Goal: Information Seeking & Learning: Compare options

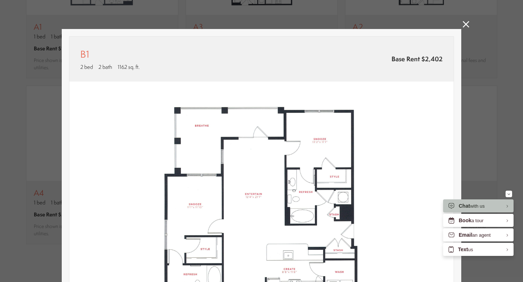
click at [462, 28] on link at bounding box center [465, 25] width 7 height 8
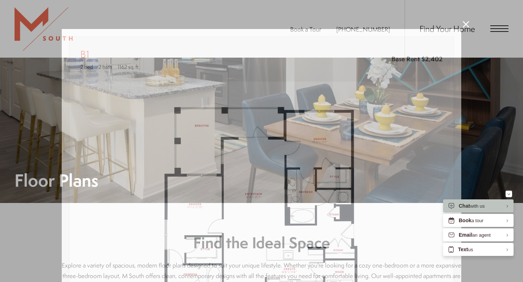
scroll to position [632, 0]
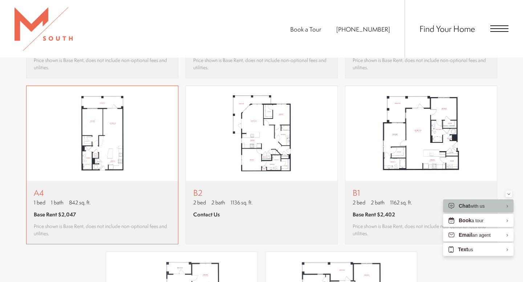
click at [112, 145] on img "View floor plan A4" at bounding box center [101, 133] width 151 height 95
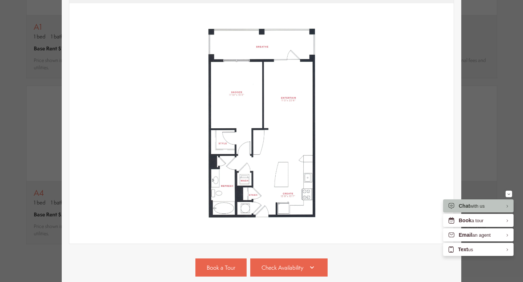
scroll to position [144, 0]
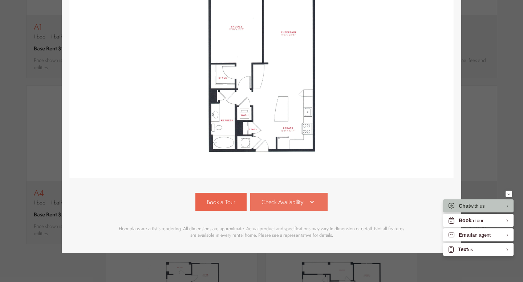
click at [283, 206] on link "Check Availability" at bounding box center [289, 202] width 78 height 18
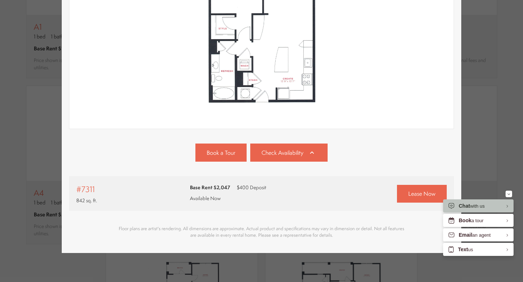
scroll to position [0, 0]
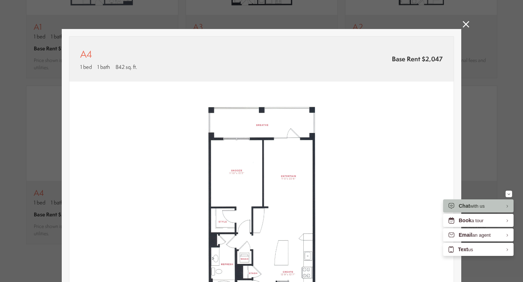
click at [465, 26] on icon at bounding box center [465, 24] width 7 height 7
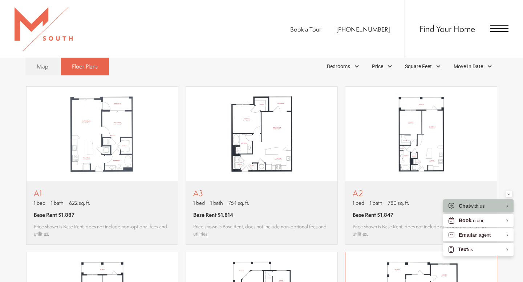
scroll to position [464, 0]
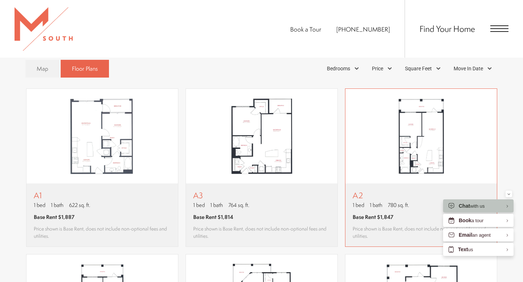
click at [423, 140] on img "View floor plan A2" at bounding box center [420, 136] width 151 height 95
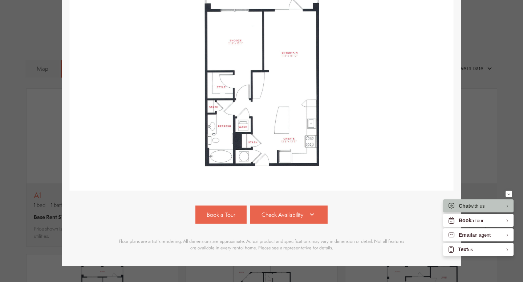
scroll to position [144, 0]
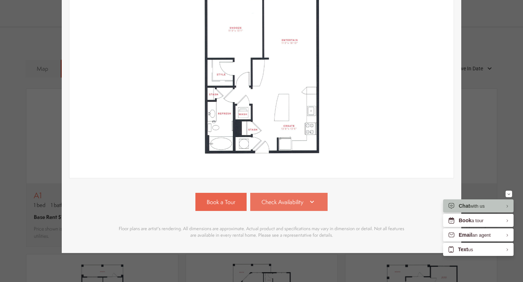
click at [305, 205] on link "Check Availability" at bounding box center [289, 202] width 78 height 18
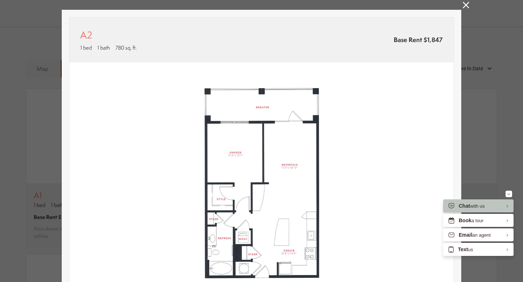
scroll to position [0, 0]
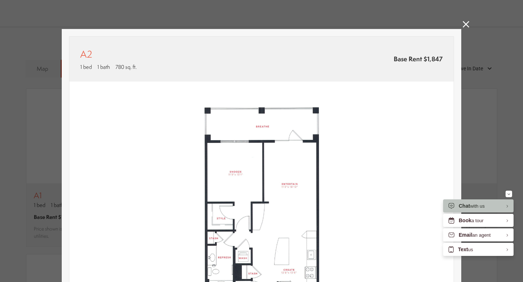
click at [468, 23] on icon at bounding box center [465, 24] width 7 height 7
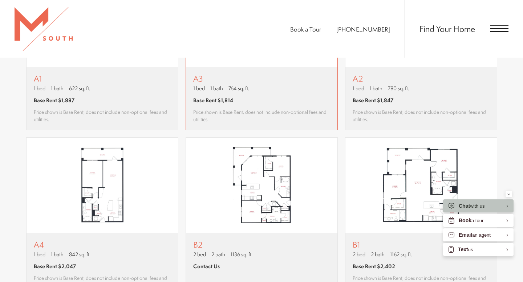
scroll to position [581, 0]
click at [127, 174] on img "View floor plan A4" at bounding box center [101, 185] width 151 height 95
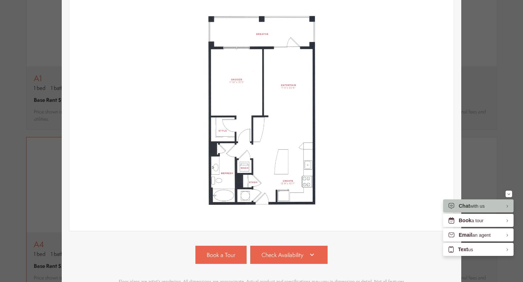
scroll to position [144, 0]
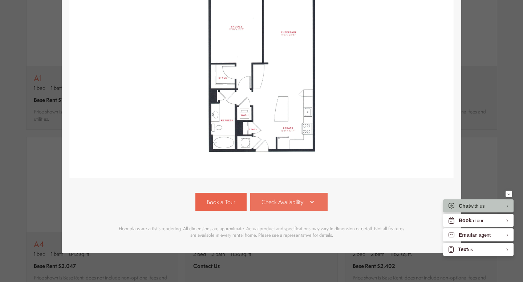
click at [278, 205] on span "Check Availability" at bounding box center [282, 202] width 42 height 8
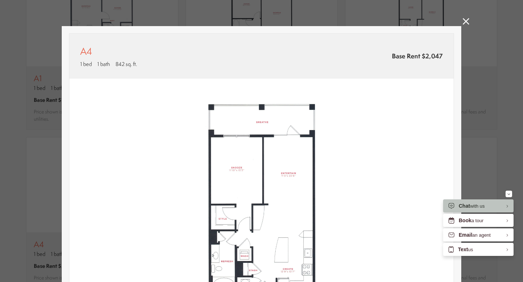
scroll to position [0, 0]
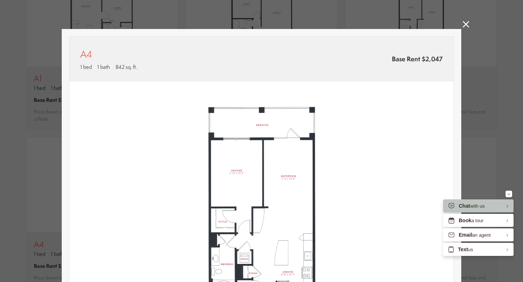
click at [466, 27] on icon at bounding box center [465, 24] width 7 height 7
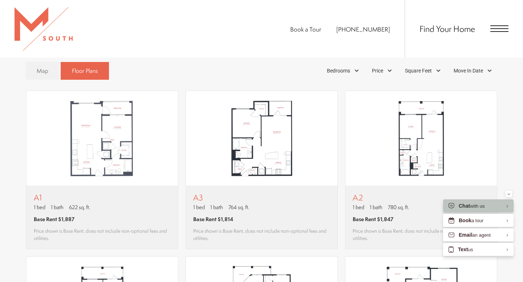
scroll to position [455, 0]
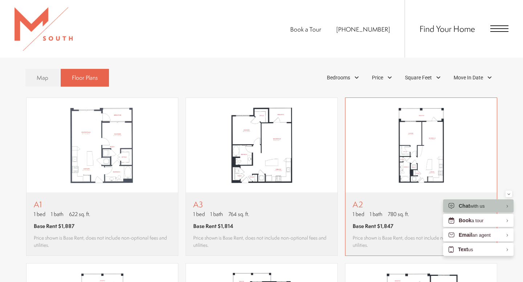
click at [415, 150] on img "View floor plan A2" at bounding box center [420, 145] width 151 height 95
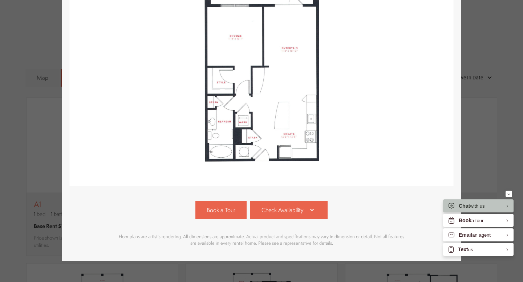
scroll to position [144, 0]
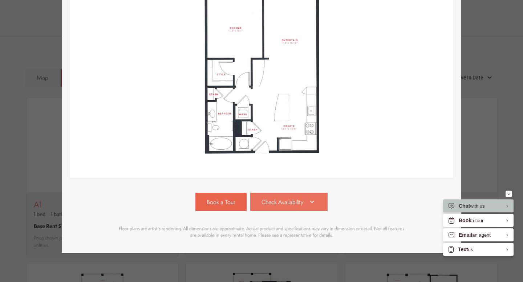
click at [305, 204] on link "Check Availability" at bounding box center [289, 202] width 78 height 18
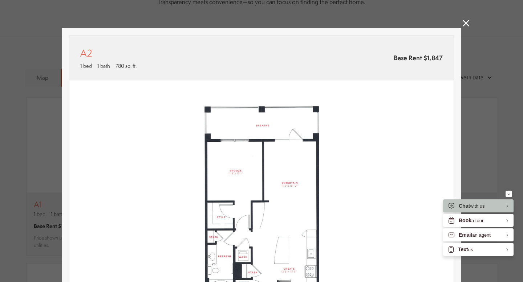
scroll to position [0, 0]
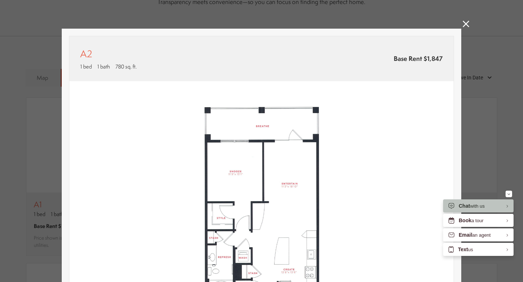
click at [465, 24] on icon at bounding box center [465, 24] width 7 height 7
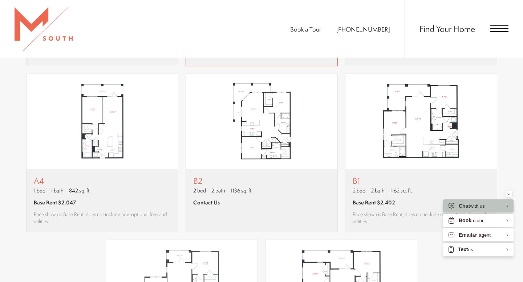
scroll to position [645, 0]
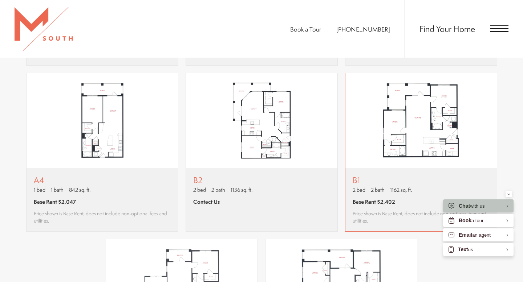
click at [425, 112] on img "View floor plan B1" at bounding box center [420, 120] width 151 height 95
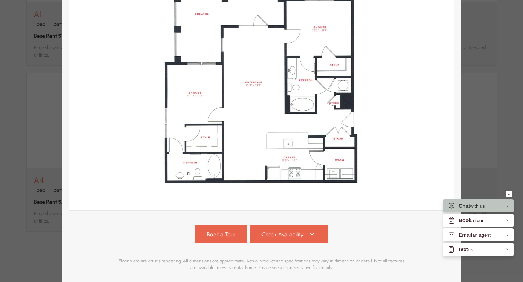
scroll to position [144, 0]
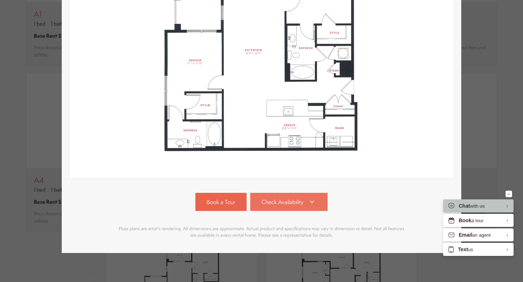
click at [298, 205] on span "Check Availability" at bounding box center [282, 202] width 42 height 8
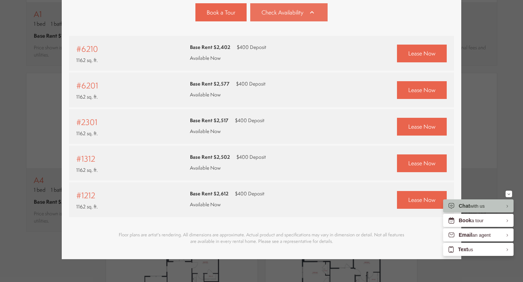
scroll to position [340, 0]
